Goal: Ask a question: Seek information or help from site administrators or community

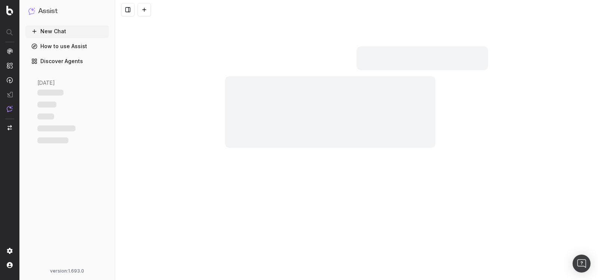
scroll to position [314, 0]
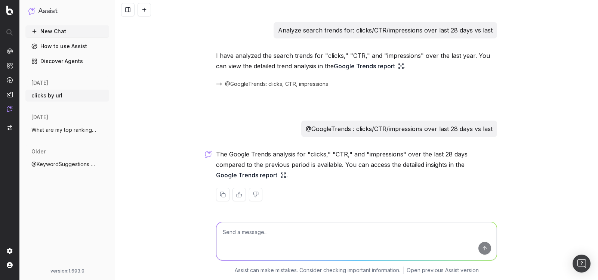
click at [255, 175] on link "Google Trends report" at bounding box center [251, 175] width 70 height 10
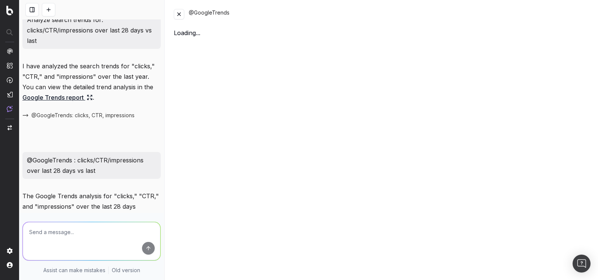
scroll to position [388, 0]
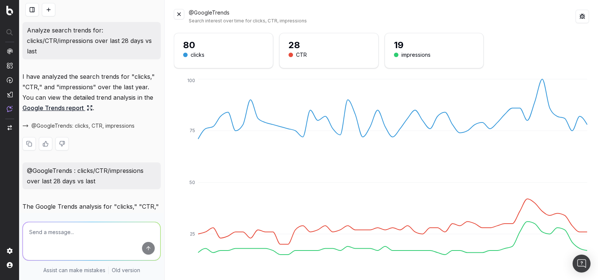
click at [66, 108] on link "Google Trends report" at bounding box center [57, 108] width 70 height 10
click at [72, 109] on link "Google Trends report" at bounding box center [57, 108] width 70 height 10
click at [182, 13] on button at bounding box center [179, 14] width 10 height 10
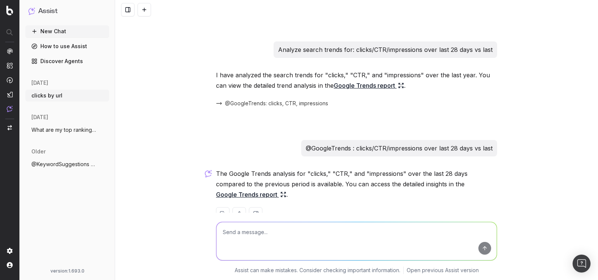
scroll to position [295, 0]
click at [341, 87] on link "Google Trends report" at bounding box center [369, 86] width 70 height 10
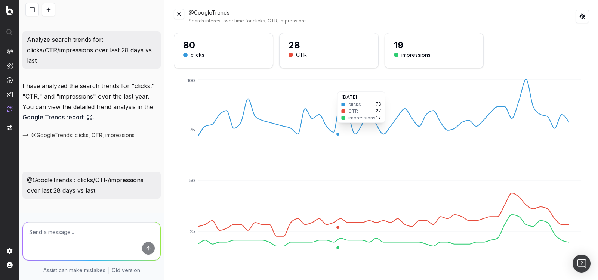
scroll to position [368, 0]
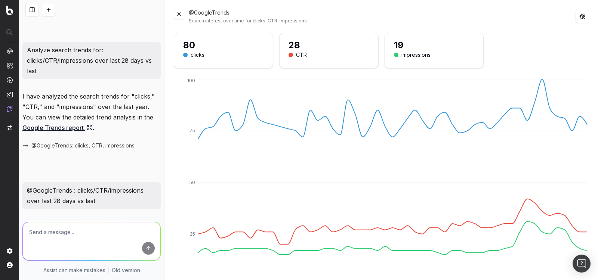
click at [179, 15] on button at bounding box center [179, 14] width 10 height 10
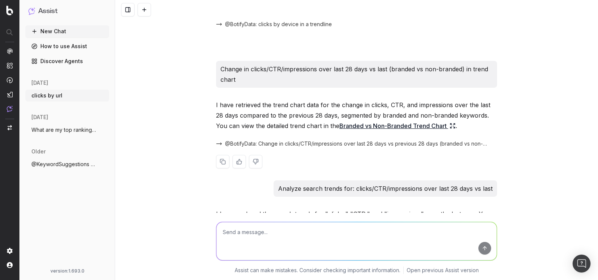
scroll to position [153, 0]
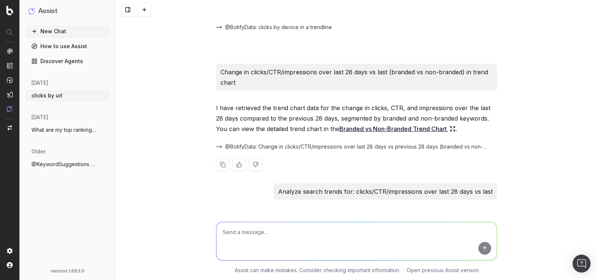
click at [389, 130] on link "Branded vs Non-Branded Trend Chart" at bounding box center [398, 129] width 116 height 10
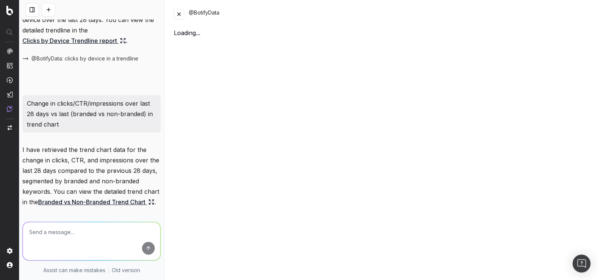
scroll to position [163, 0]
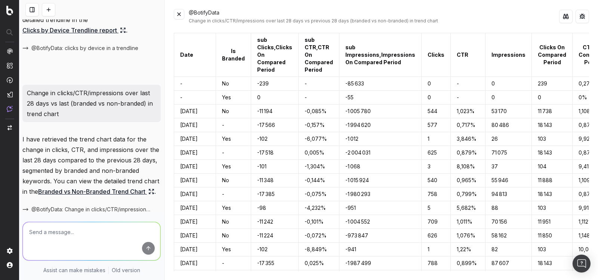
click at [181, 14] on button at bounding box center [179, 14] width 10 height 10
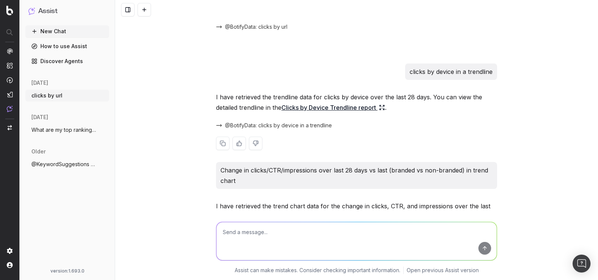
scroll to position [51, 0]
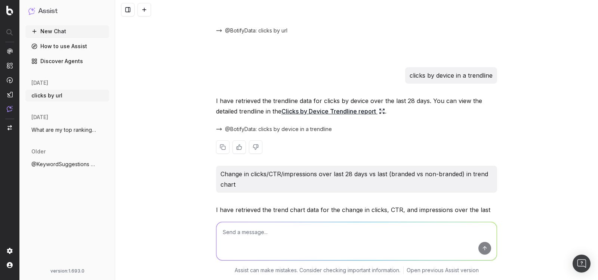
click at [311, 110] on link "Clicks by Device Trendline report" at bounding box center [334, 111] width 104 height 10
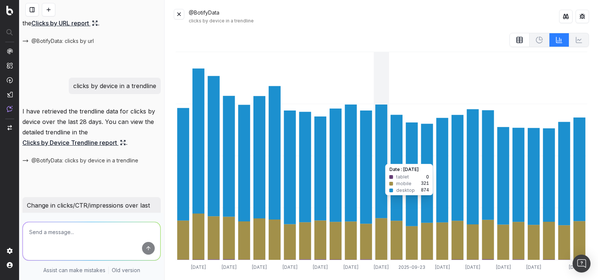
click at [377, 160] on icon at bounding box center [381, 162] width 12 height 114
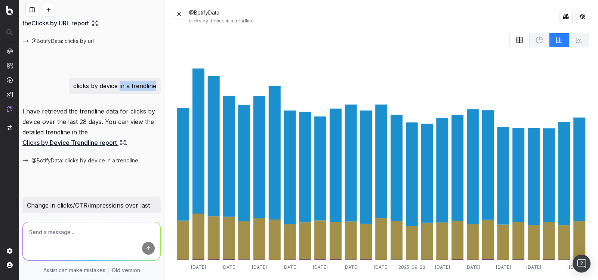
drag, startPoint x: 120, startPoint y: 86, endPoint x: 156, endPoint y: 86, distance: 35.1
click at [156, 86] on p "clicks by device in a trendline" at bounding box center [114, 86] width 83 height 10
click at [563, 42] on icon at bounding box center [559, 39] width 7 height 7
click at [562, 15] on button at bounding box center [565, 16] width 13 height 13
click at [519, 41] on icon at bounding box center [520, 41] width 6 height 0
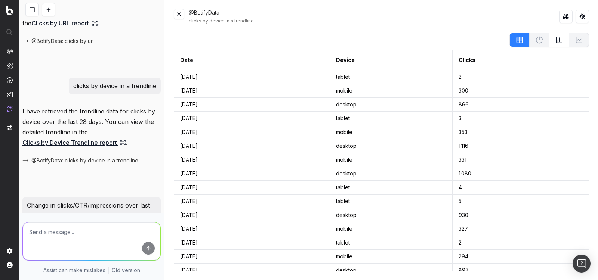
click at [183, 13] on button at bounding box center [179, 14] width 10 height 10
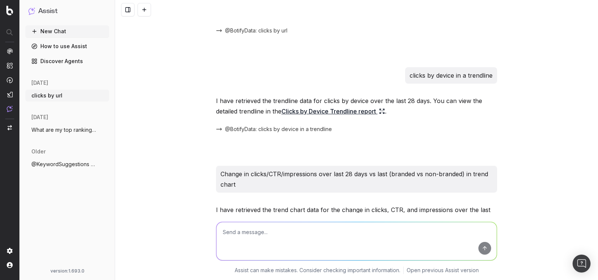
drag, startPoint x: 411, startPoint y: 75, endPoint x: 450, endPoint y: 74, distance: 38.9
click at [450, 74] on p "clicks by device in a trendline" at bounding box center [451, 75] width 83 height 10
drag, startPoint x: 455, startPoint y: 77, endPoint x: 407, endPoint y: 76, distance: 47.9
click at [407, 76] on div "clicks by device in a trendline" at bounding box center [451, 75] width 92 height 16
copy p "clicks by device"
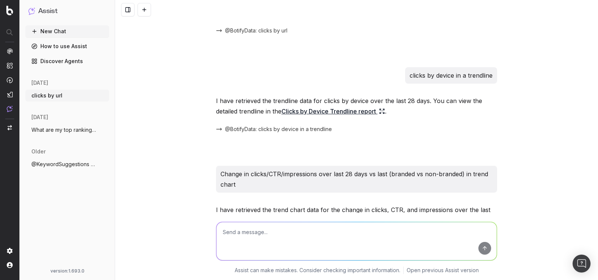
click at [264, 231] on textarea at bounding box center [356, 241] width 280 height 38
paste textarea "clicks by device"
type textarea "clicks by device in table"
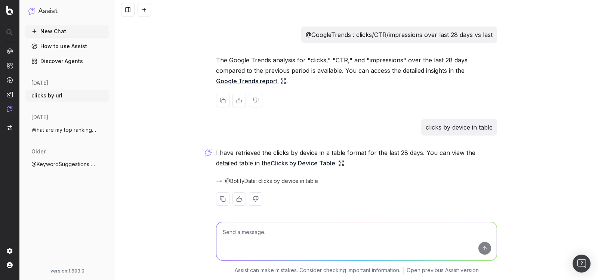
scroll to position [413, 0]
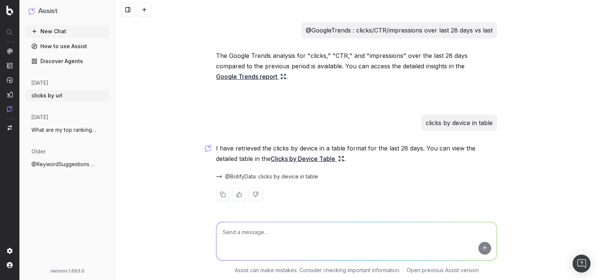
click at [271, 159] on link "Clicks by Device Table" at bounding box center [308, 159] width 74 height 10
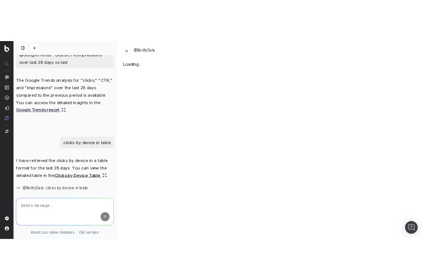
scroll to position [528, 0]
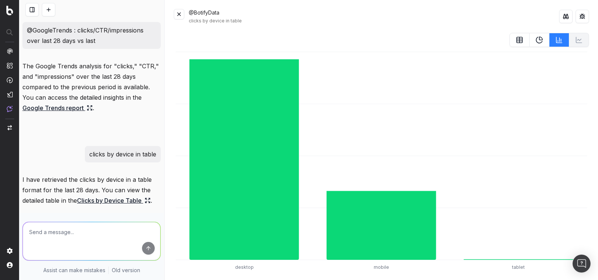
click at [541, 43] on icon at bounding box center [539, 39] width 7 height 7
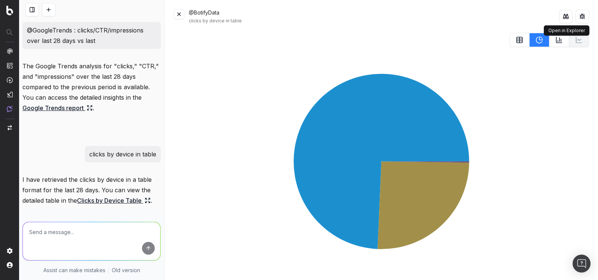
click at [571, 15] on button at bounding box center [565, 16] width 13 height 13
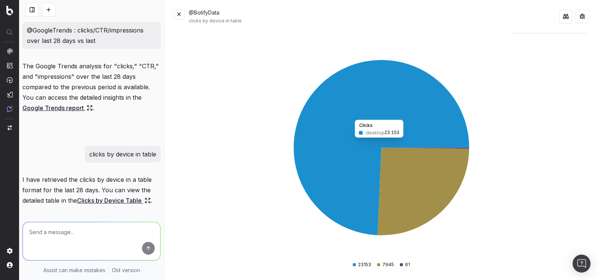
scroll to position [0, 0]
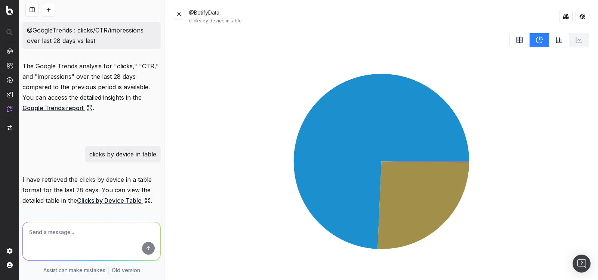
click at [519, 41] on icon at bounding box center [520, 41] width 6 height 0
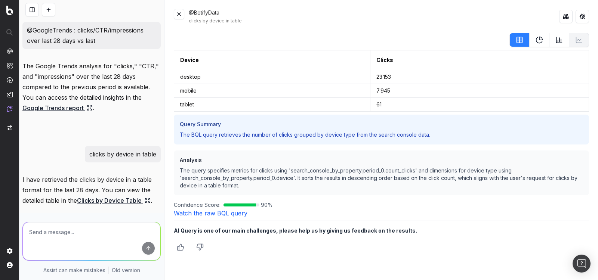
click at [546, 38] on button at bounding box center [540, 40] width 20 height 14
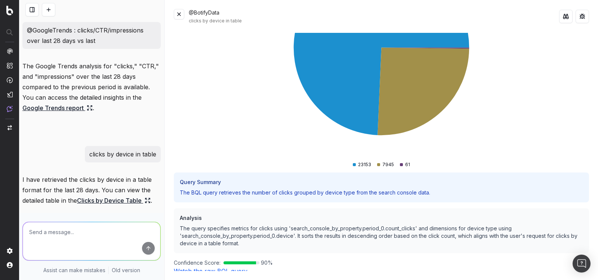
scroll to position [120, 0]
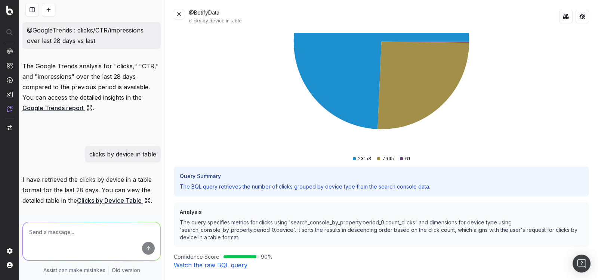
click at [310, 186] on p "The BQL query retrieves the number of clicks grouped by device type from the se…" at bounding box center [379, 186] width 353 height 208
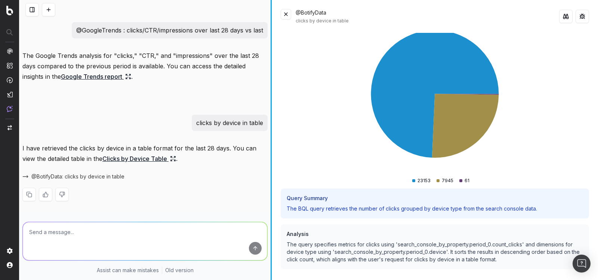
scroll to position [413, 0]
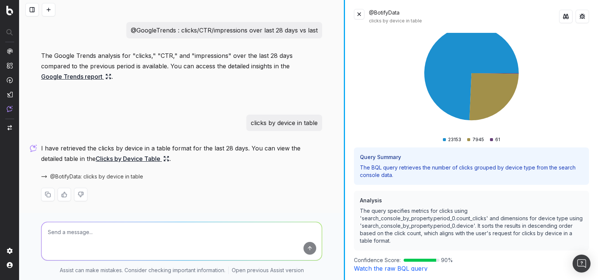
click at [345, 43] on div at bounding box center [344, 140] width 1 height 280
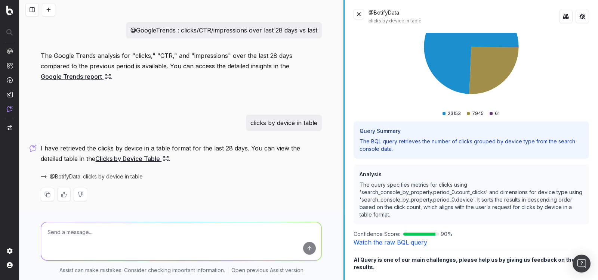
scroll to position [76, 0]
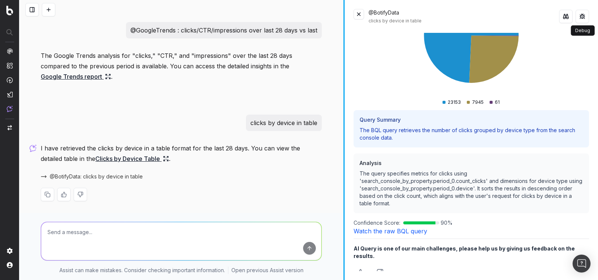
click at [586, 19] on button at bounding box center [582, 16] width 13 height 13
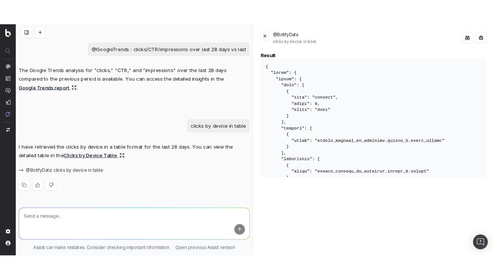
scroll to position [424, 0]
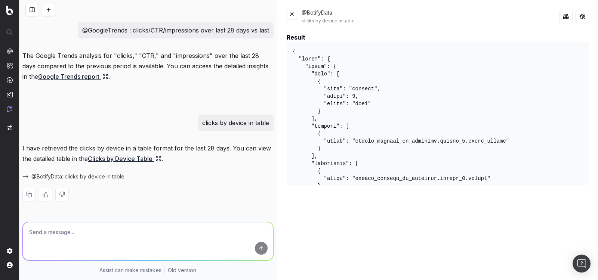
click at [277, 103] on div at bounding box center [277, 140] width 0 height 280
click at [586, 20] on button at bounding box center [582, 16] width 13 height 13
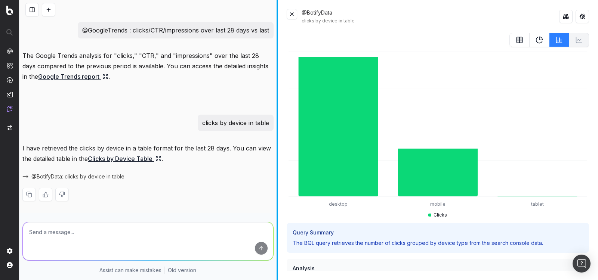
click at [542, 37] on icon at bounding box center [539, 39] width 7 height 7
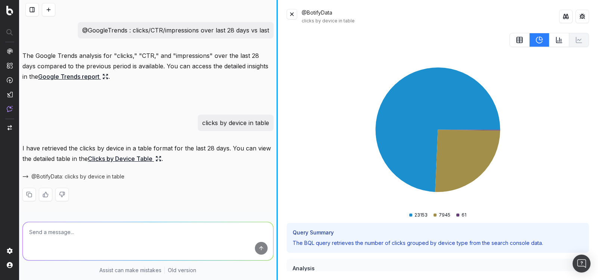
click at [578, 18] on button at bounding box center [582, 16] width 13 height 13
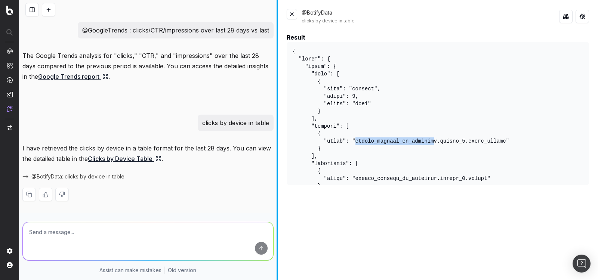
drag, startPoint x: 355, startPoint y: 143, endPoint x: 434, endPoint y: 142, distance: 79.3
click at [434, 142] on pre at bounding box center [438, 114] width 302 height 144
click at [291, 13] on button at bounding box center [292, 14] width 10 height 10
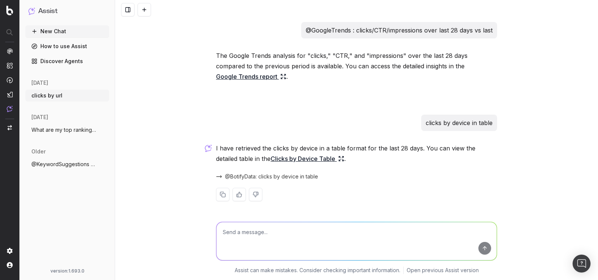
click at [298, 157] on link "Clicks by Device Table" at bounding box center [308, 159] width 74 height 10
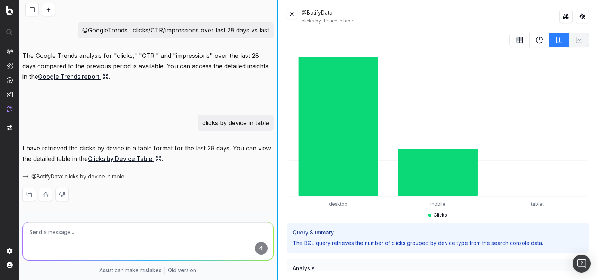
click at [539, 42] on icon at bounding box center [539, 39] width 7 height 7
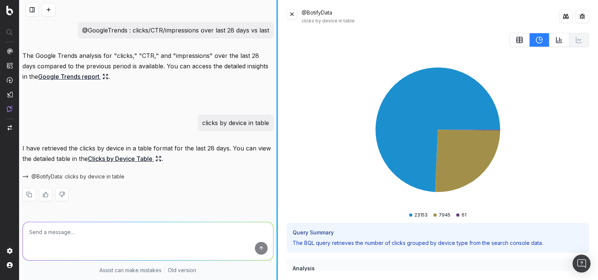
click at [204, 123] on p "clicks by device in table" at bounding box center [235, 123] width 67 height 10
drag, startPoint x: 200, startPoint y: 123, endPoint x: 267, endPoint y: 123, distance: 67.7
click at [268, 123] on div "clicks by device in table" at bounding box center [236, 123] width 76 height 16
copy p "clicks by device in table"
click at [119, 240] on textarea at bounding box center [148, 241] width 251 height 38
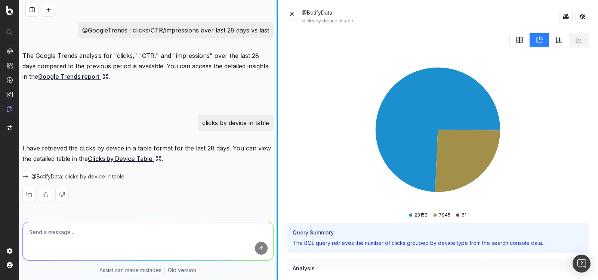
paste textarea "clicks by device in table"
type textarea "clicks by device in table"
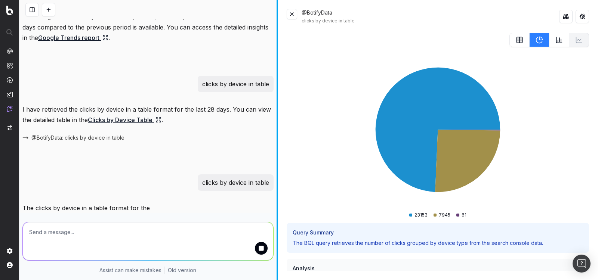
click at [290, 18] on button at bounding box center [292, 14] width 10 height 10
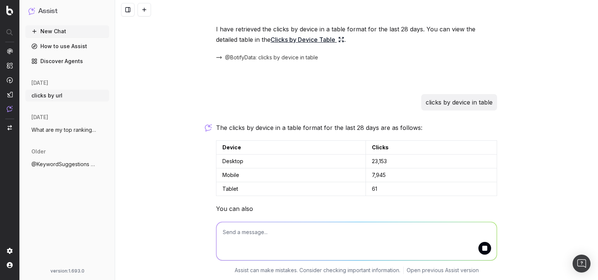
scroll to position [540, 0]
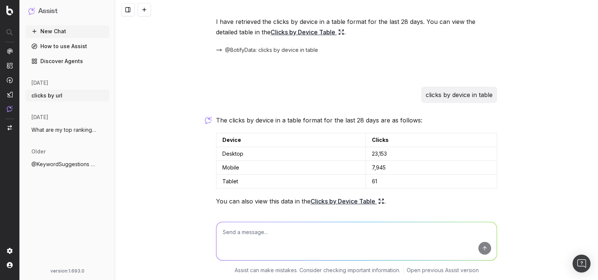
click at [329, 203] on link "Clicks by Device Table" at bounding box center [348, 201] width 74 height 10
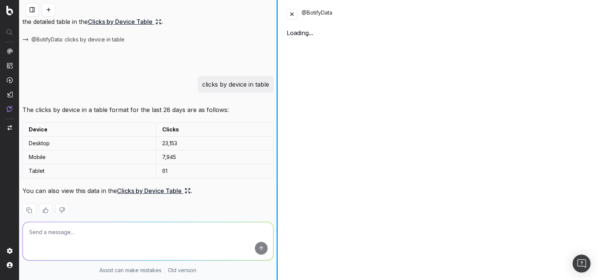
scroll to position [550, 0]
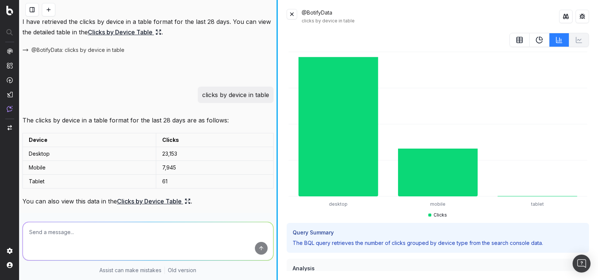
click at [539, 39] on icon at bounding box center [539, 39] width 7 height 7
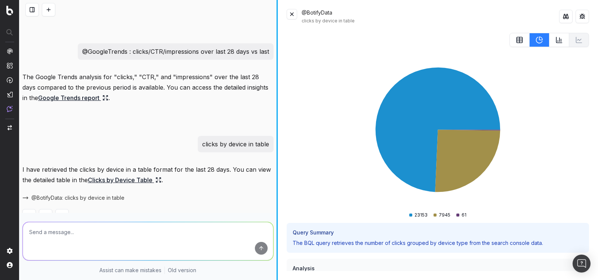
scroll to position [403, 0]
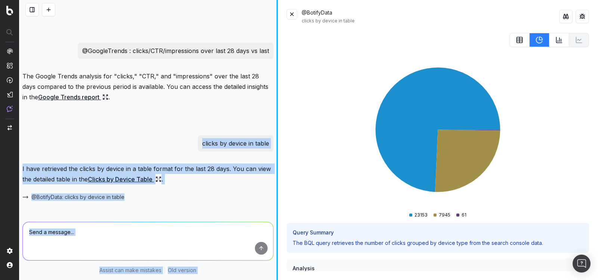
drag, startPoint x: 202, startPoint y: 143, endPoint x: 277, endPoint y: 142, distance: 74.8
click at [277, 142] on div "clicks by url I have retrieved the clicks by URL for the last 28 days. You can …" at bounding box center [308, 140] width 579 height 280
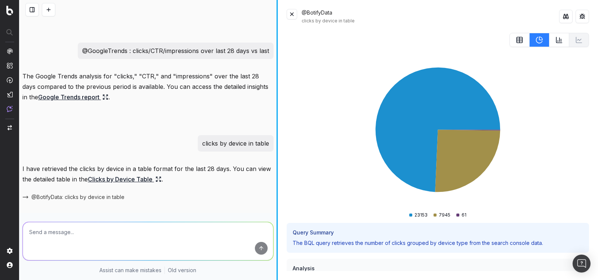
click at [267, 142] on p "clicks by device in table" at bounding box center [235, 143] width 67 height 10
copy p "clicks by device in table"
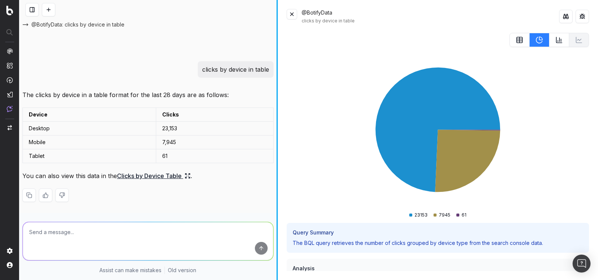
click at [129, 227] on textarea at bounding box center [148, 241] width 251 height 38
paste textarea "clicks by device in table"
click at [136, 232] on textarea "clicks by device in table" at bounding box center [148, 241] width 251 height 38
type textarea "clicks by device in table on the last 7 days"
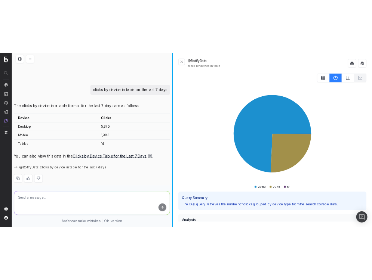
scroll to position [744, 0]
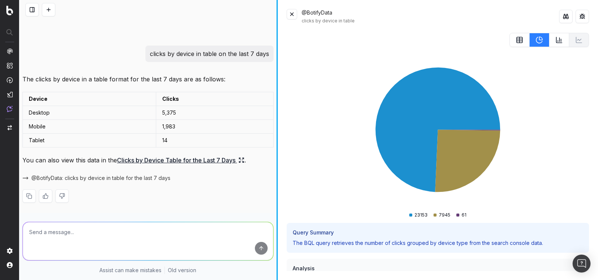
click at [176, 158] on link "Clicks by Device Table for the Last 7 Days" at bounding box center [181, 160] width 128 height 10
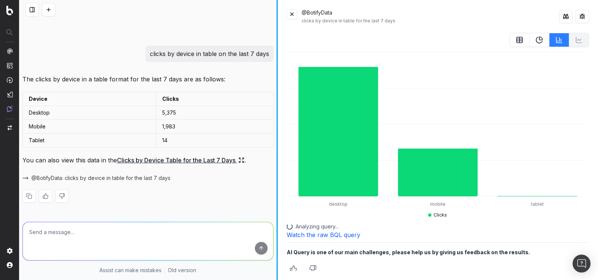
click at [543, 35] on button at bounding box center [540, 40] width 20 height 14
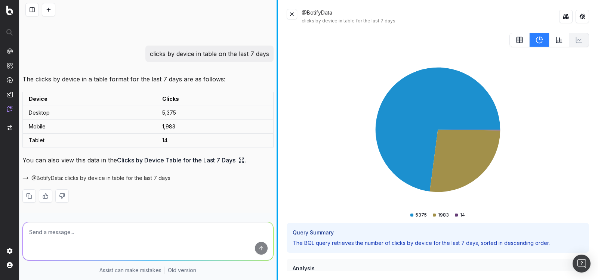
click at [581, 16] on button at bounding box center [582, 16] width 13 height 13
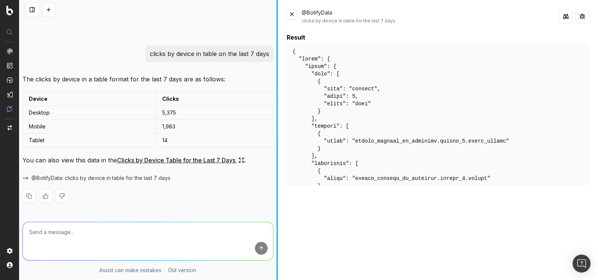
click at [582, 18] on button at bounding box center [582, 16] width 13 height 13
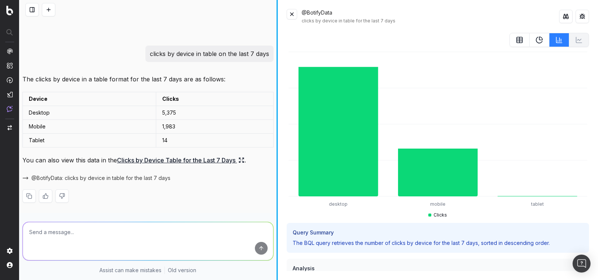
click at [540, 39] on icon at bounding box center [541, 38] width 3 height 3
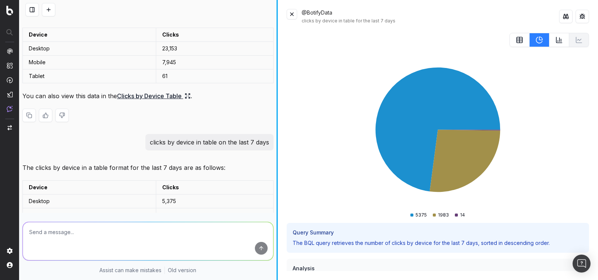
scroll to position [651, 0]
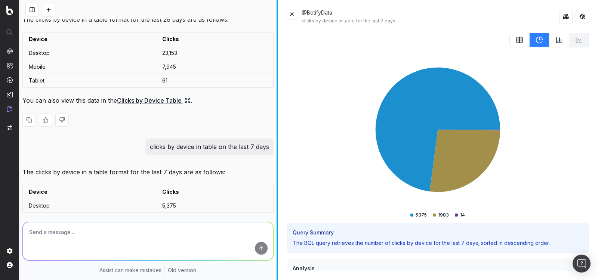
click at [143, 102] on link "Clicks by Device Table" at bounding box center [154, 100] width 74 height 10
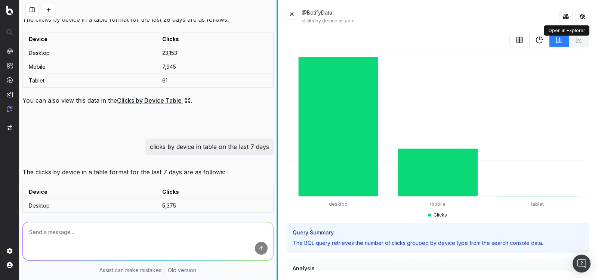
click at [566, 16] on button at bounding box center [565, 16] width 13 height 13
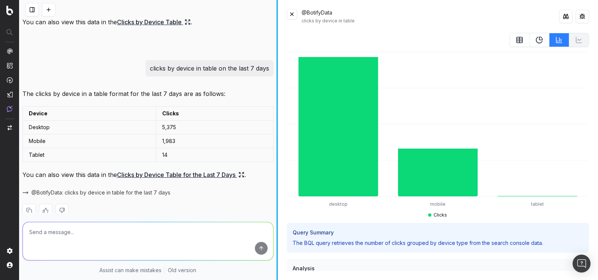
scroll to position [744, 0]
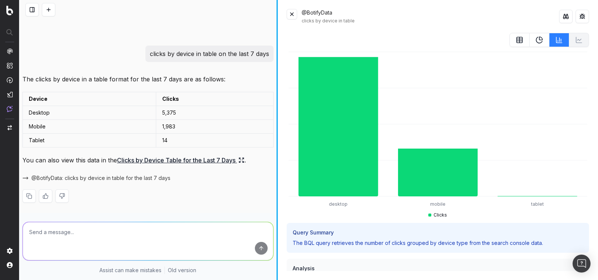
click at [292, 13] on button at bounding box center [292, 14] width 10 height 10
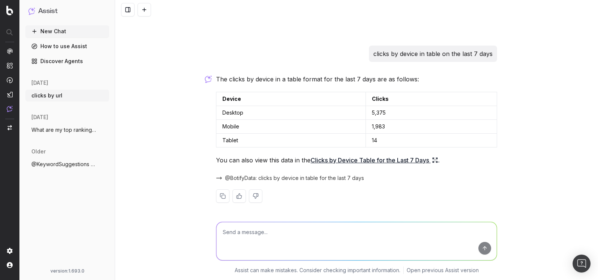
click at [346, 159] on link "Clicks by Device Table for the Last 7 Days" at bounding box center [375, 160] width 128 height 10
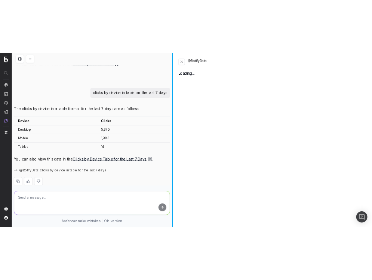
scroll to position [744, 0]
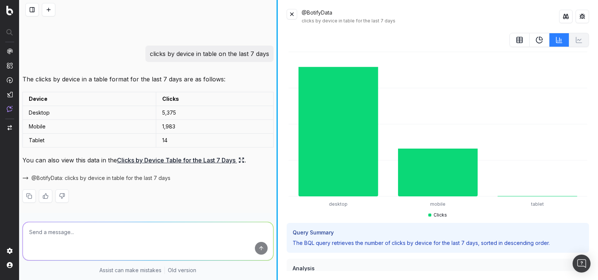
click at [522, 40] on icon at bounding box center [519, 39] width 7 height 7
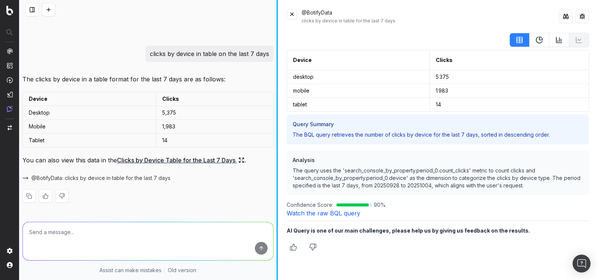
drag, startPoint x: 64, startPoint y: 178, endPoint x: 32, endPoint y: 175, distance: 31.9
click at [32, 175] on span "@BotifyData: clicks by device in table for the last 7 days" at bounding box center [100, 178] width 139 height 7
drag, startPoint x: 270, startPoint y: 53, endPoint x: 148, endPoint y: 53, distance: 121.5
click at [148, 53] on div "clicks by device in table on the last 7 days" at bounding box center [209, 54] width 128 height 16
copy p "clicks by device in table on the last 7 days"
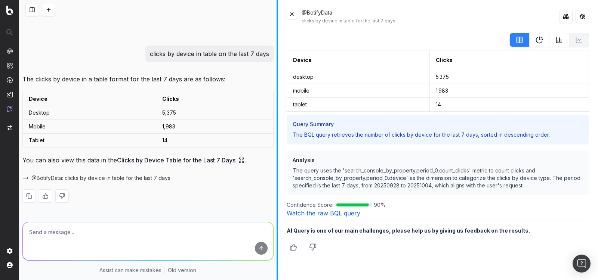
click at [129, 246] on textarea at bounding box center [148, 241] width 251 height 38
paste textarea "@BotifyData Clicks by Device in table chart on the last 7 days"
drag, startPoint x: 184, startPoint y: 234, endPoint x: 164, endPoint y: 233, distance: 20.6
click at [164, 234] on textarea "@BotifyData Clicks by Device in table chart on the last 7 days" at bounding box center [148, 241] width 251 height 38
type textarea "@BotifyData Clicks by Device in table chart on the last 3 months"
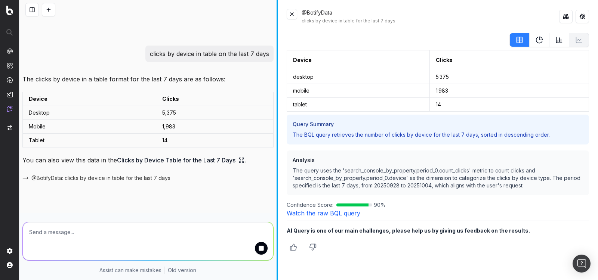
click at [295, 15] on button at bounding box center [292, 14] width 10 height 10
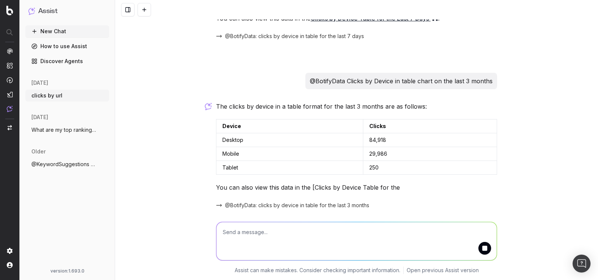
scroll to position [877, 0]
click at [406, 182] on link "Clicks by Device Table for the Last 3 Months" at bounding box center [378, 187] width 134 height 10
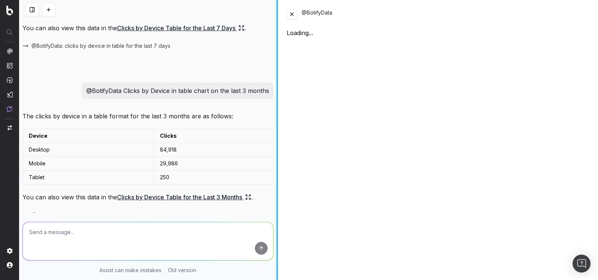
scroll to position [887, 0]
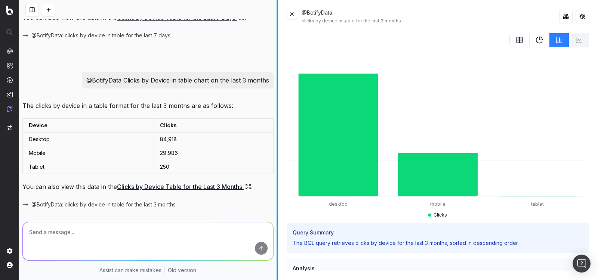
click at [209, 184] on link "Clicks by Device Table for the Last 3 Months" at bounding box center [184, 187] width 134 height 10
drag, startPoint x: 268, startPoint y: 79, endPoint x: 79, endPoint y: 77, distance: 189.2
click at [79, 77] on div "@BotifyData Clicks by Device in table chart on the last 3 months" at bounding box center [147, 80] width 251 height 16
copy p "@BotifyData Clicks by Device in table chart on the last 3 months"
click at [290, 16] on button at bounding box center [292, 14] width 10 height 10
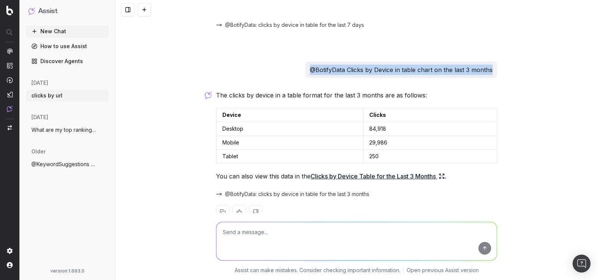
scroll to position [877, 0]
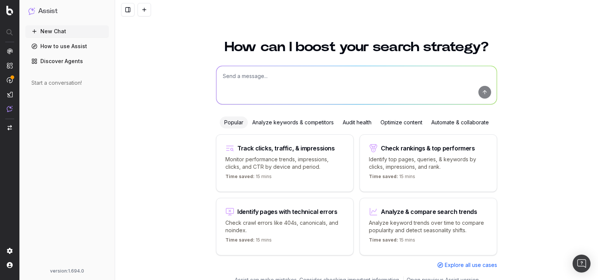
scroll to position [9, 0]
